Goal: Information Seeking & Learning: Learn about a topic

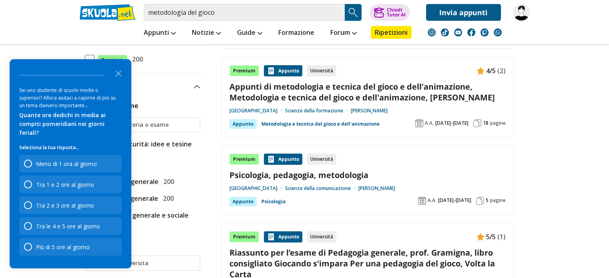
scroll to position [120, 0]
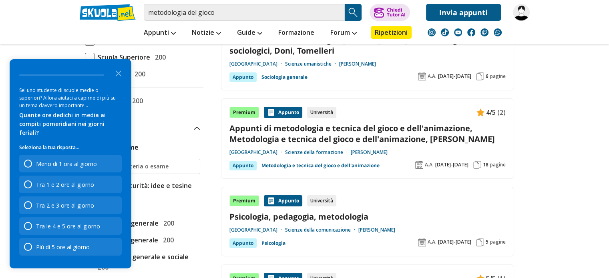
click at [348, 140] on link "Appunti di metodologia e tecnica del gioco e dell'animazione, Metodologia e tec…" at bounding box center [367, 134] width 276 height 22
click at [251, 16] on input "metodologia del gioco" at bounding box center [244, 12] width 201 height 17
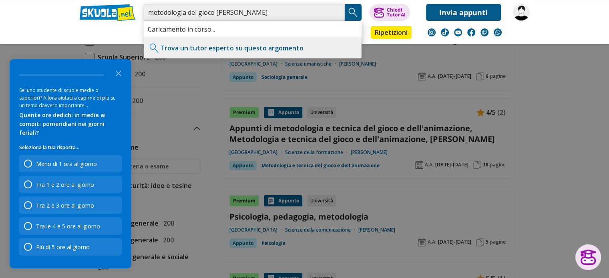
type input "metodologia del gioco prof barone"
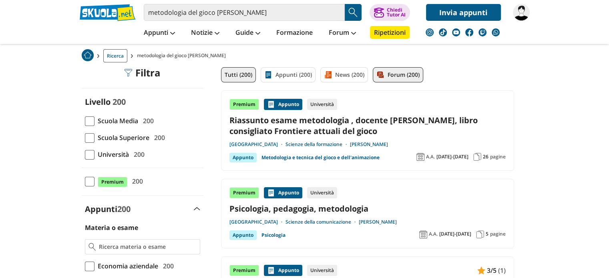
scroll to position [40, 0]
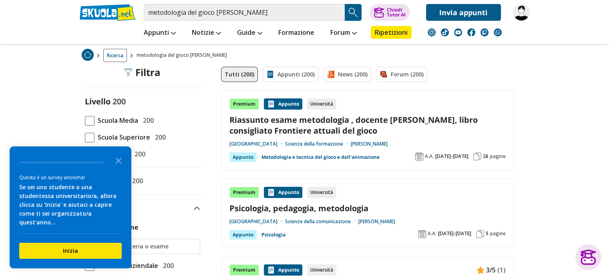
click at [400, 121] on link "Riassunto esame metodologia , docente Romina Nesti, libro consigliato Frontiere…" at bounding box center [367, 126] width 276 height 22
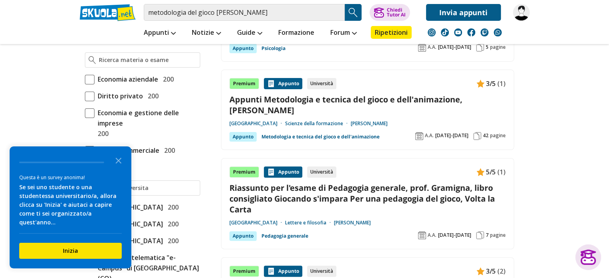
scroll to position [240, 0]
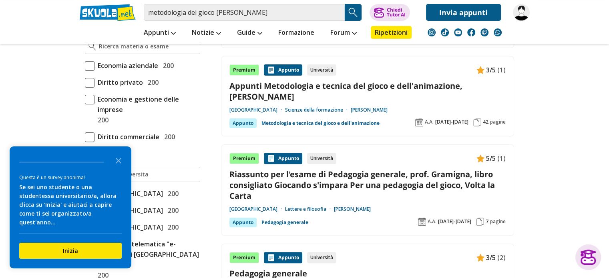
click at [311, 122] on link "Metodologia e tecnica del gioco e dell'animazione" at bounding box center [320, 124] width 118 height 10
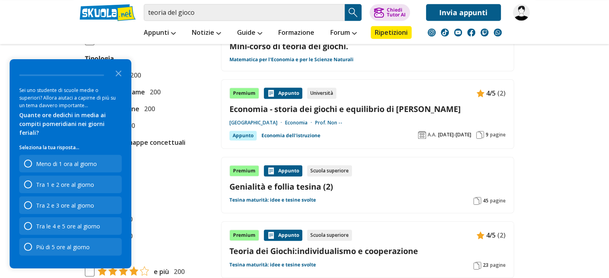
scroll to position [601, 0]
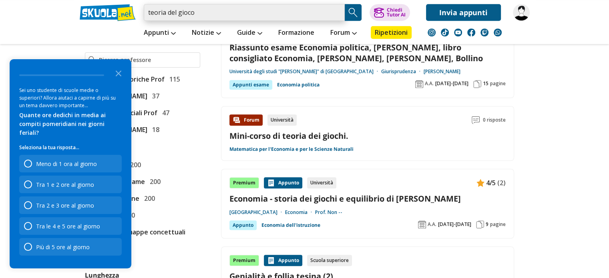
drag, startPoint x: 196, startPoint y: 13, endPoint x: 135, endPoint y: 17, distance: 61.8
click at [135, 17] on div "teoria del gioco Trova un tutor esperto su questo argomento Chiedi Tutor AI" at bounding box center [305, 10] width 462 height 21
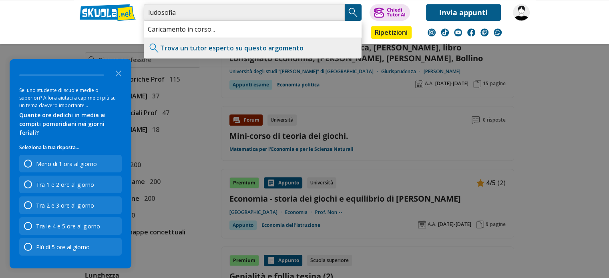
type input "ludosofia"
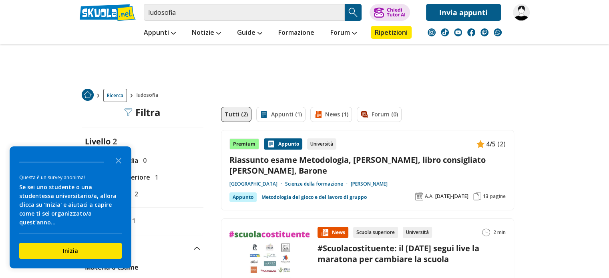
click at [403, 165] on link "Riassunto esame Metodologia, [PERSON_NAME], libro consigliato [PERSON_NAME], Ba…" at bounding box center [367, 166] width 276 height 22
